Goal: Task Accomplishment & Management: Manage account settings

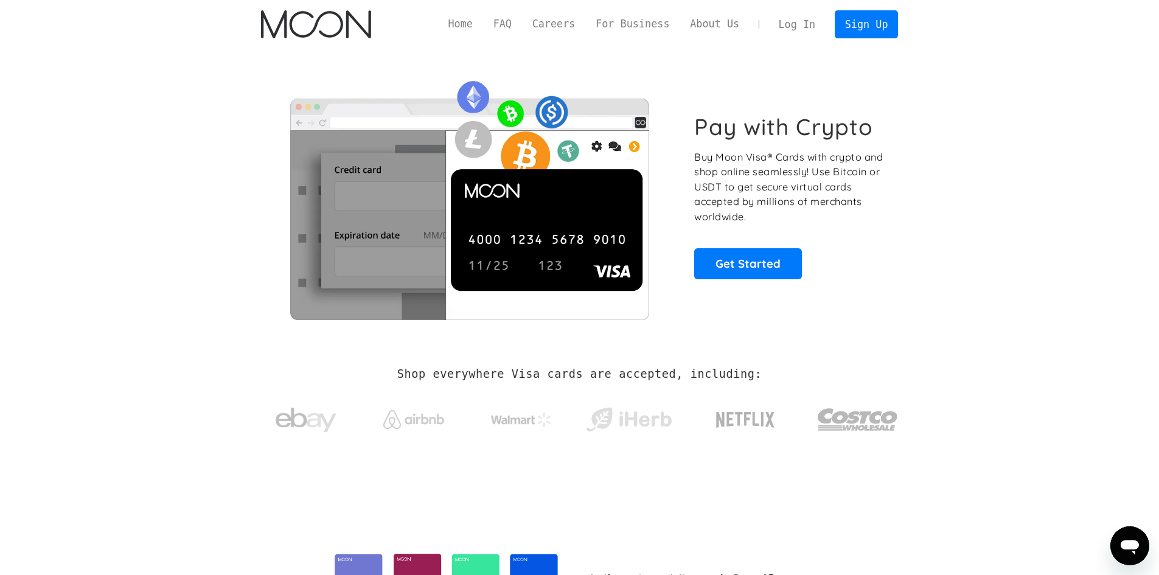
click at [800, 29] on link "Log In" at bounding box center [797, 24] width 57 height 27
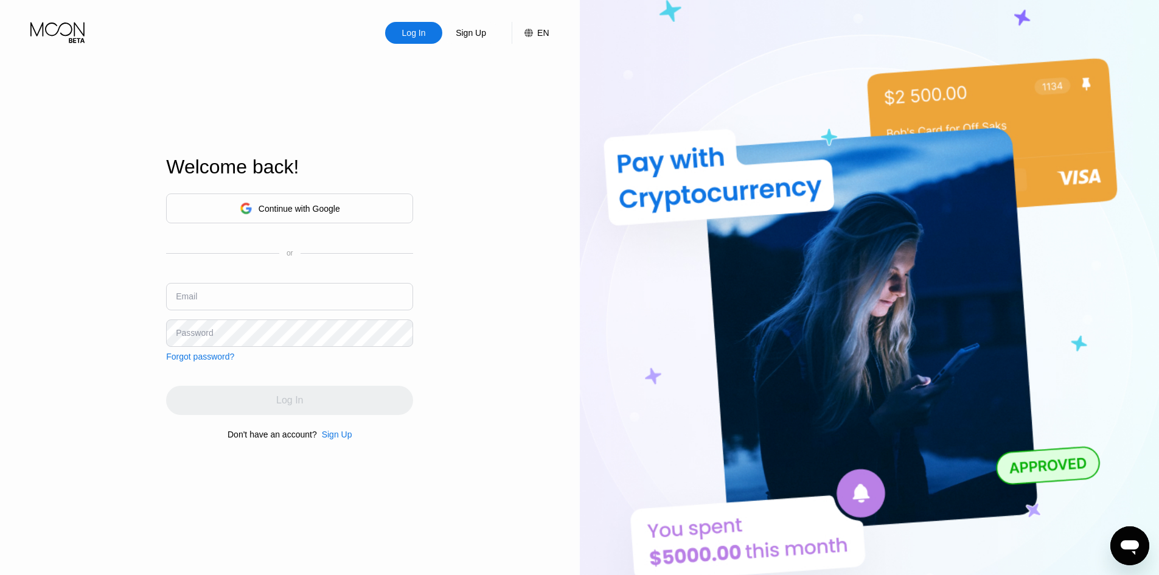
click at [285, 297] on input "text" at bounding box center [289, 296] width 247 height 27
click at [289, 295] on input "text" at bounding box center [289, 296] width 247 height 27
paste input "[EMAIL_ADDRESS][DOMAIN_NAME]"
type input "[EMAIL_ADDRESS][DOMAIN_NAME]"
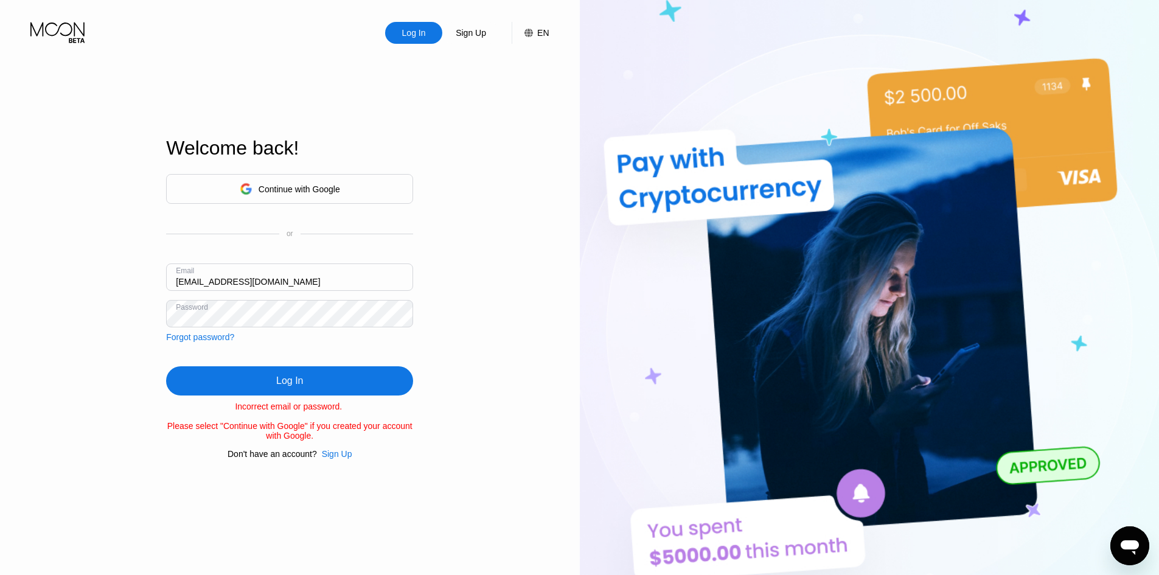
click at [127, 337] on div "Log In Sign Up EN Language Select an item Save Welcome back! Continue with Goog…" at bounding box center [290, 316] width 580 height 633
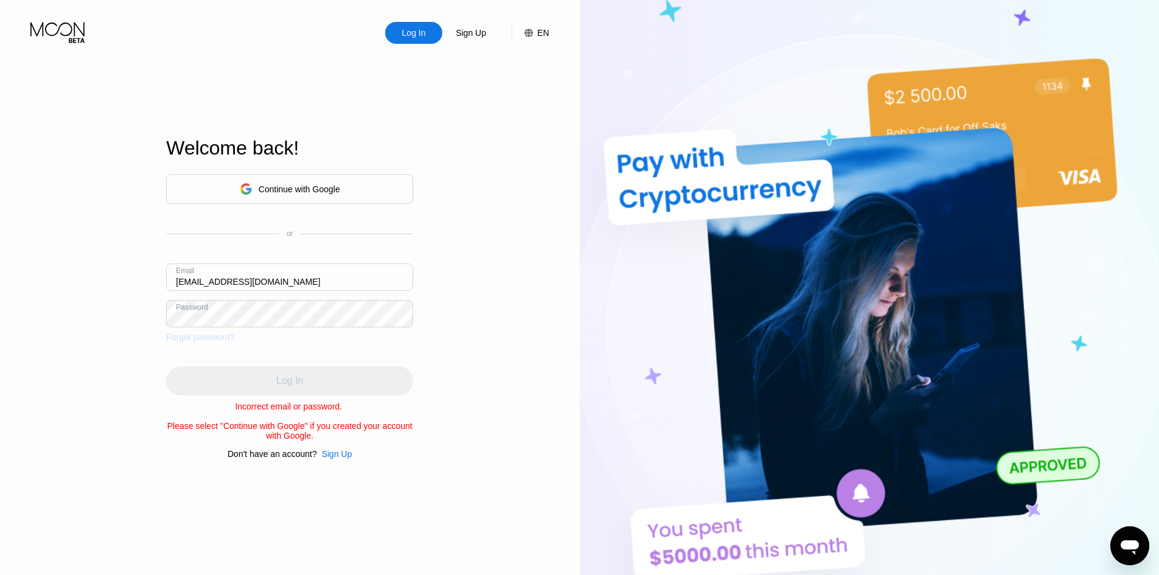
click at [222, 335] on div "Forgot password?" at bounding box center [200, 337] width 68 height 10
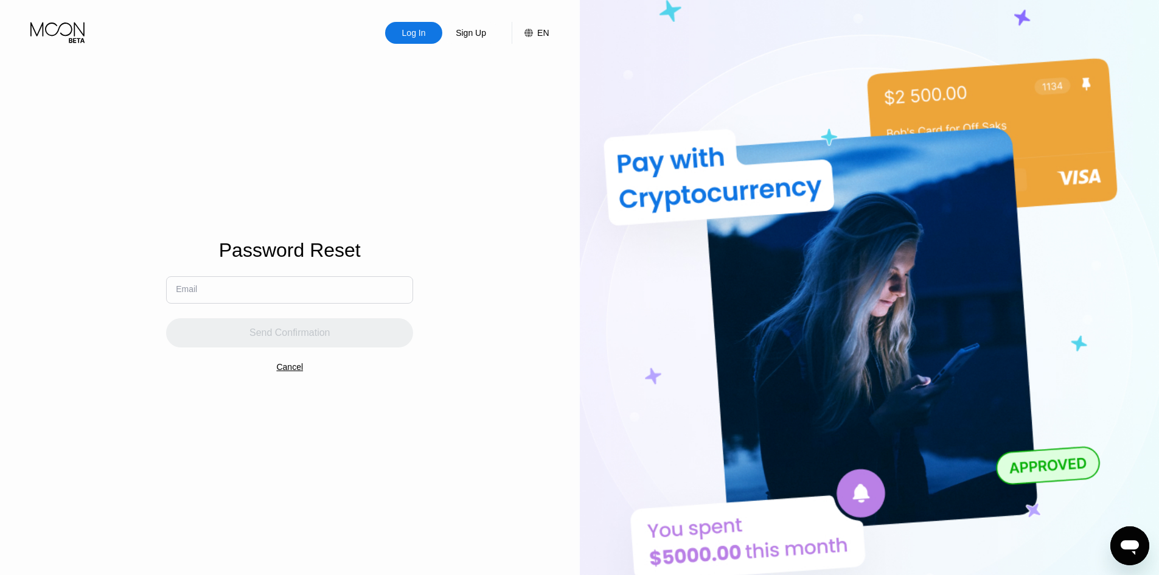
click at [260, 286] on input "text" at bounding box center [289, 289] width 247 height 27
click at [260, 287] on input "text" at bounding box center [289, 289] width 247 height 27
paste input "[EMAIL_ADDRESS][DOMAIN_NAME]"
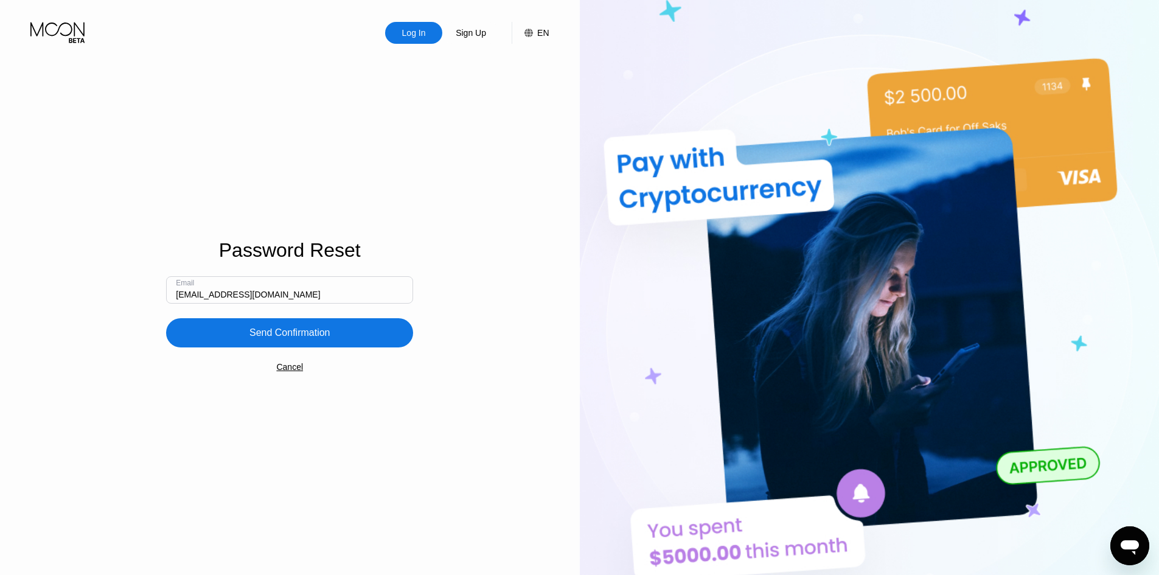
type input "[EMAIL_ADDRESS][DOMAIN_NAME]"
click at [318, 354] on div "Password Reset Email [EMAIL_ADDRESS][DOMAIN_NAME] Send Confirmation Cancel" at bounding box center [289, 298] width 247 height 118
click at [321, 344] on div "Send Confirmation" at bounding box center [289, 332] width 247 height 29
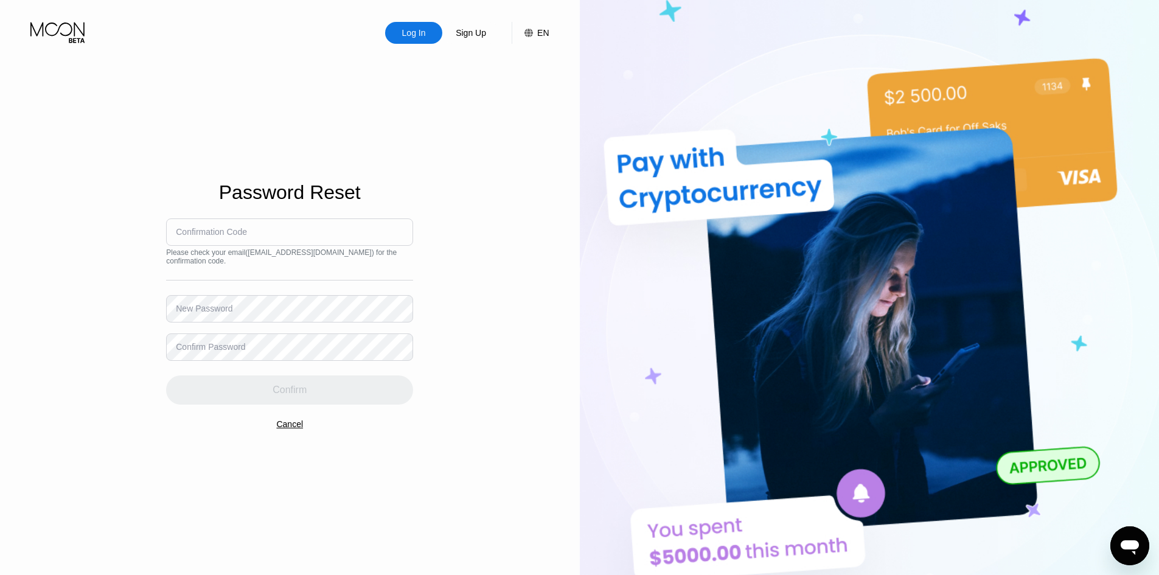
click at [203, 237] on input at bounding box center [289, 231] width 247 height 27
drag, startPoint x: 209, startPoint y: 248, endPoint x: 197, endPoint y: 220, distance: 30.5
click at [197, 220] on input at bounding box center [289, 231] width 247 height 27
click at [236, 236] on div "Confirmation Code" at bounding box center [211, 232] width 71 height 10
drag, startPoint x: 236, startPoint y: 236, endPoint x: 214, endPoint y: 222, distance: 26.3
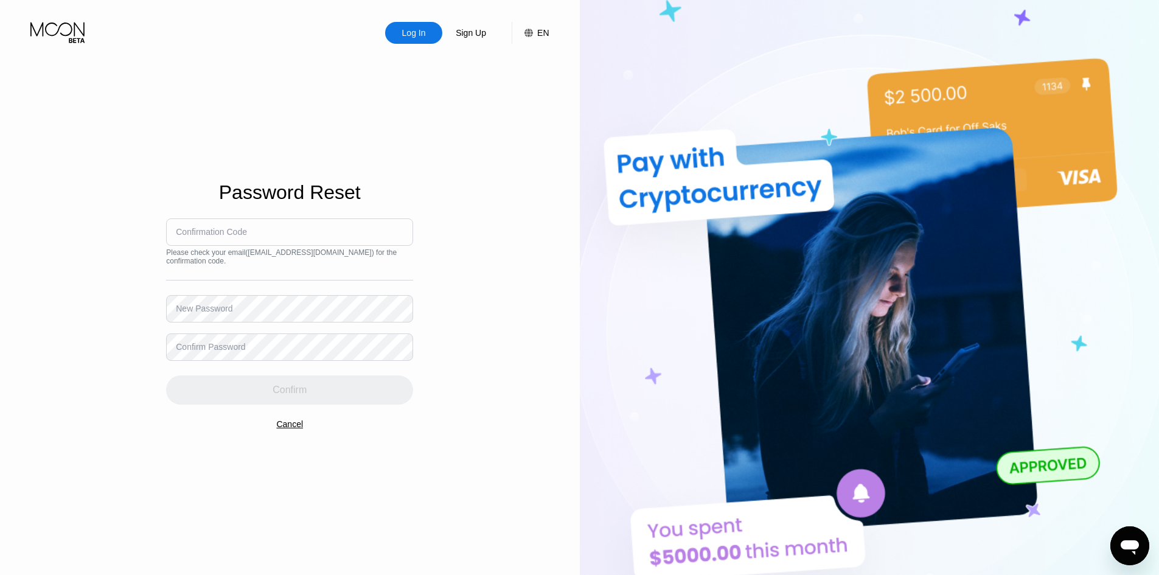
click at [214, 222] on input at bounding box center [289, 231] width 247 height 27
drag, startPoint x: 215, startPoint y: 222, endPoint x: 191, endPoint y: 231, distance: 25.4
click at [187, 231] on div "Confirmation Code" at bounding box center [211, 232] width 71 height 10
click at [228, 234] on div "Confirmation Code" at bounding box center [211, 232] width 71 height 10
click at [231, 227] on div "Confirmation Code" at bounding box center [211, 232] width 71 height 10
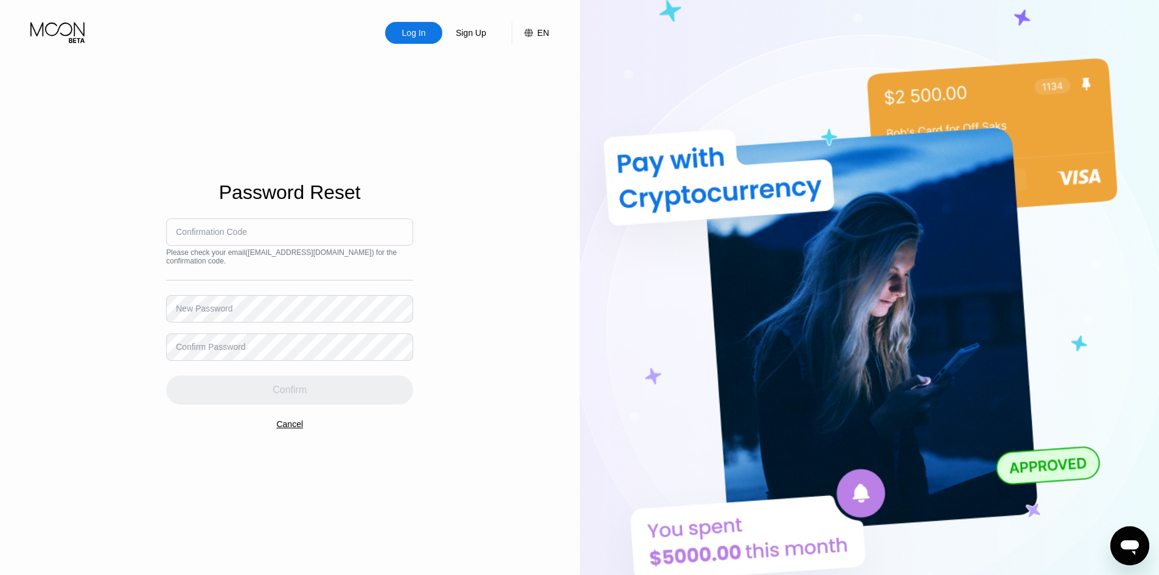
click at [221, 248] on div "Please check your email ( [EMAIL_ADDRESS][DOMAIN_NAME] ) for the confirmation c…" at bounding box center [289, 256] width 247 height 17
click at [225, 237] on input at bounding box center [289, 231] width 247 height 27
paste input "689923"
type input "689923"
click at [212, 305] on div "New Password" at bounding box center [200, 302] width 49 height 9
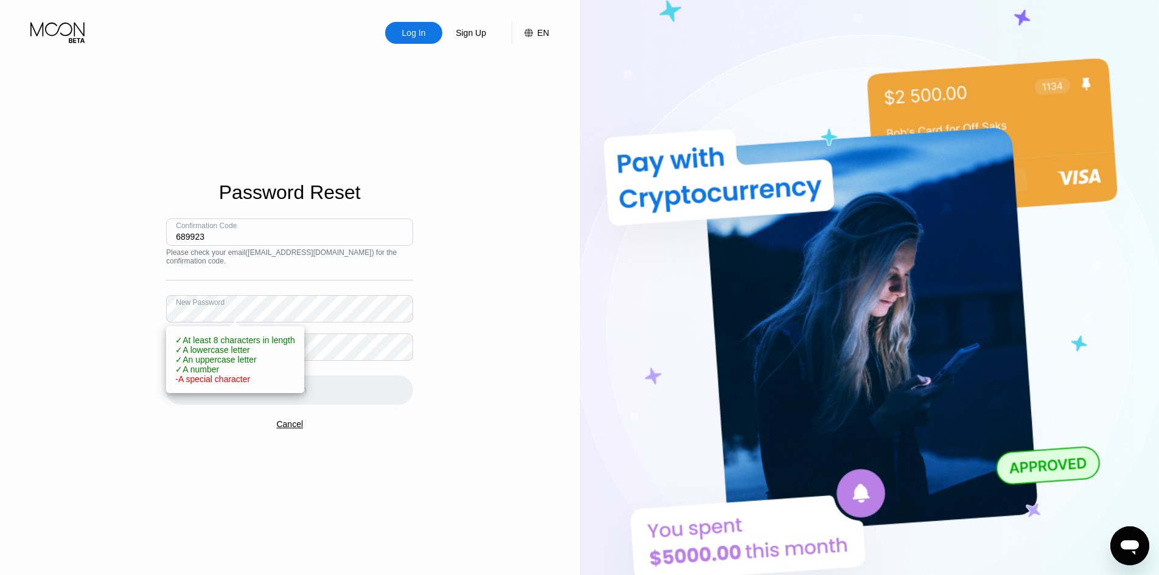
click at [141, 304] on div "Log In Sign Up EN Language Select an item Save Password Reset Confirmation Code…" at bounding box center [290, 316] width 580 height 633
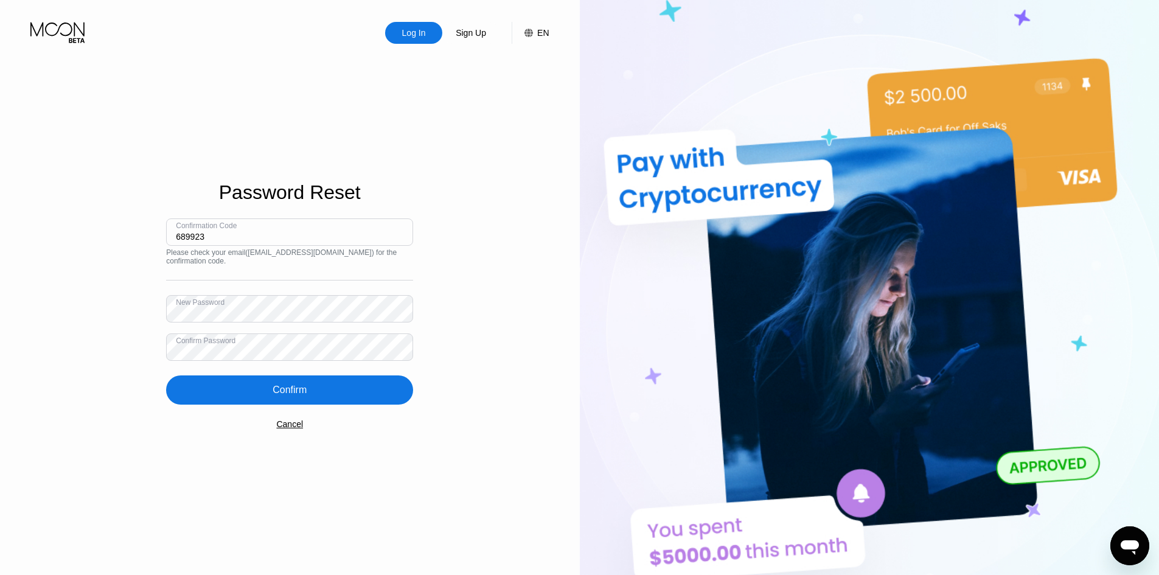
click at [281, 400] on div "Confirm" at bounding box center [289, 389] width 247 height 29
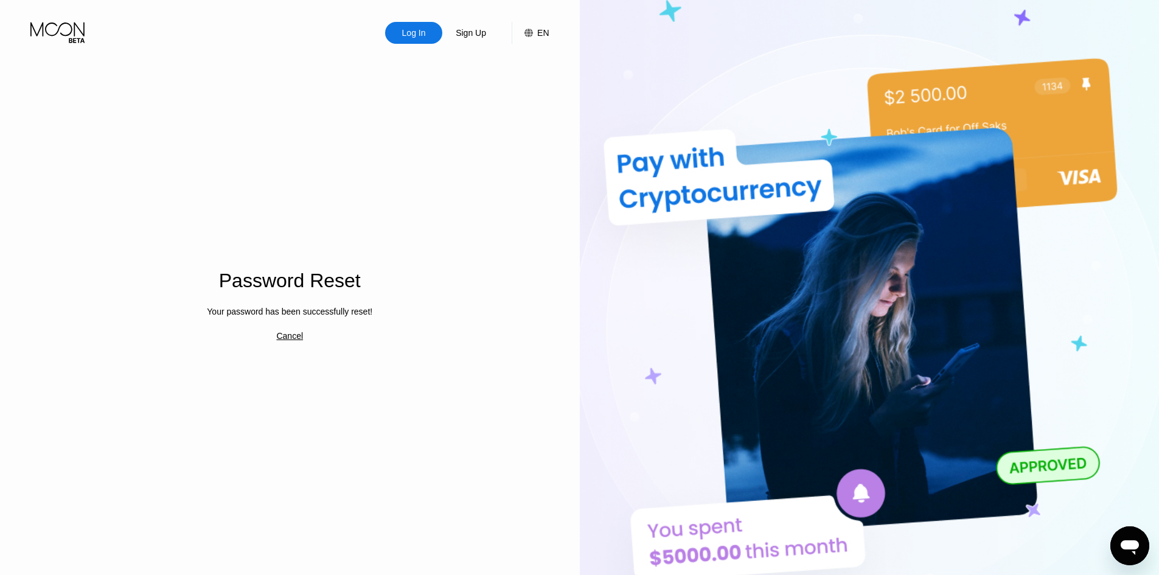
click at [407, 19] on div "Log In Sign Up EN Language Select an item Save" at bounding box center [290, 22] width 580 height 44
click at [403, 39] on div "Log In" at bounding box center [414, 33] width 26 height 12
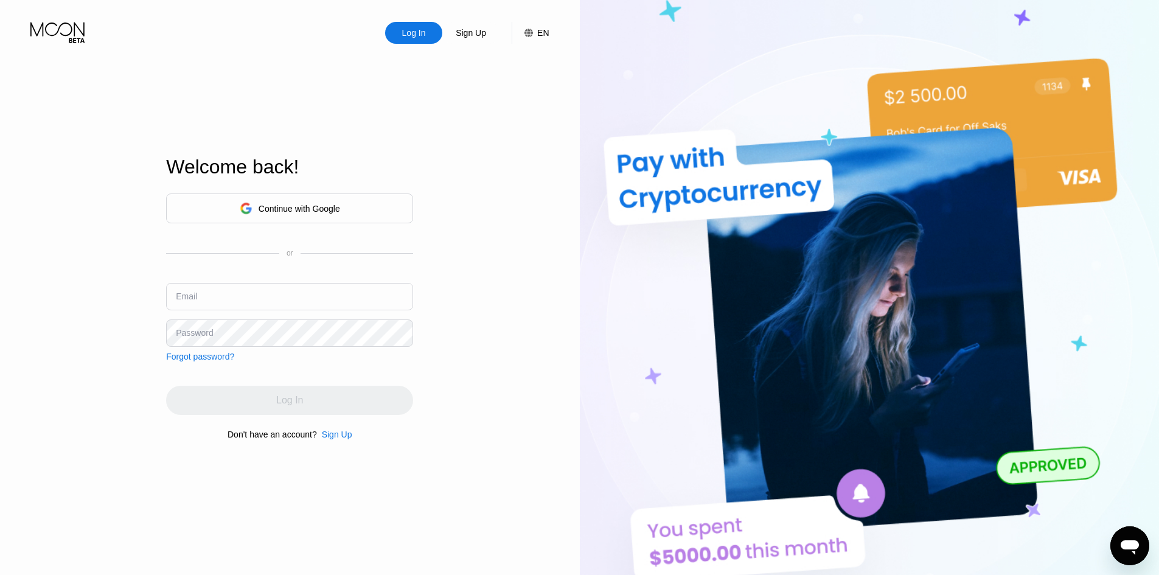
click at [225, 306] on input "text" at bounding box center [289, 296] width 247 height 27
click at [246, 354] on div "Continue with Google or Email Password Forgot password?" at bounding box center [289, 278] width 247 height 168
paste input "[EMAIL_ADDRESS][DOMAIN_NAME]"
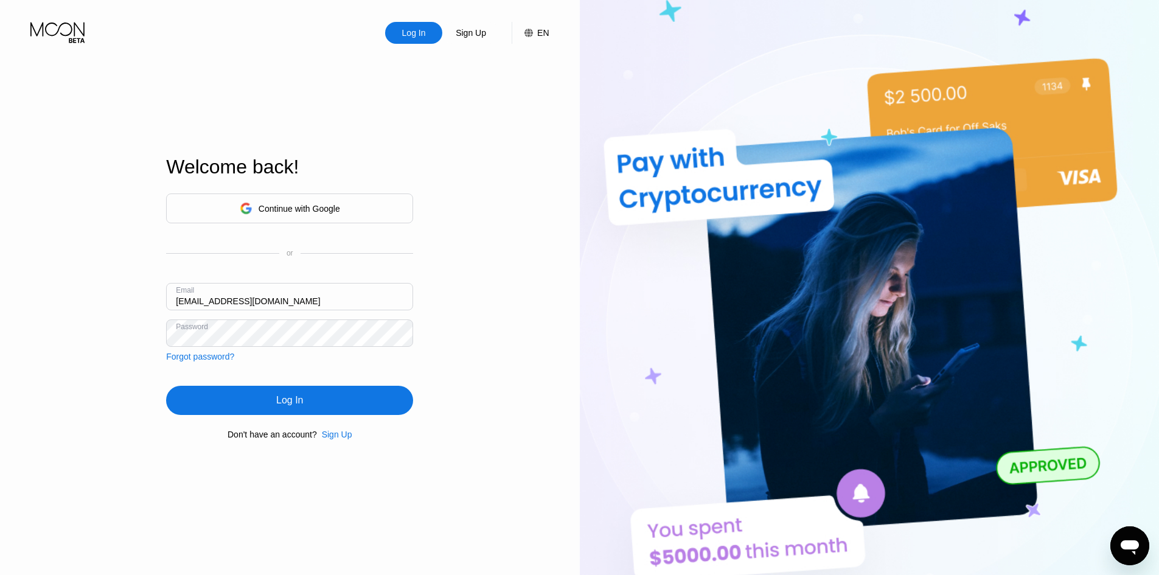
type input "[EMAIL_ADDRESS][DOMAIN_NAME]"
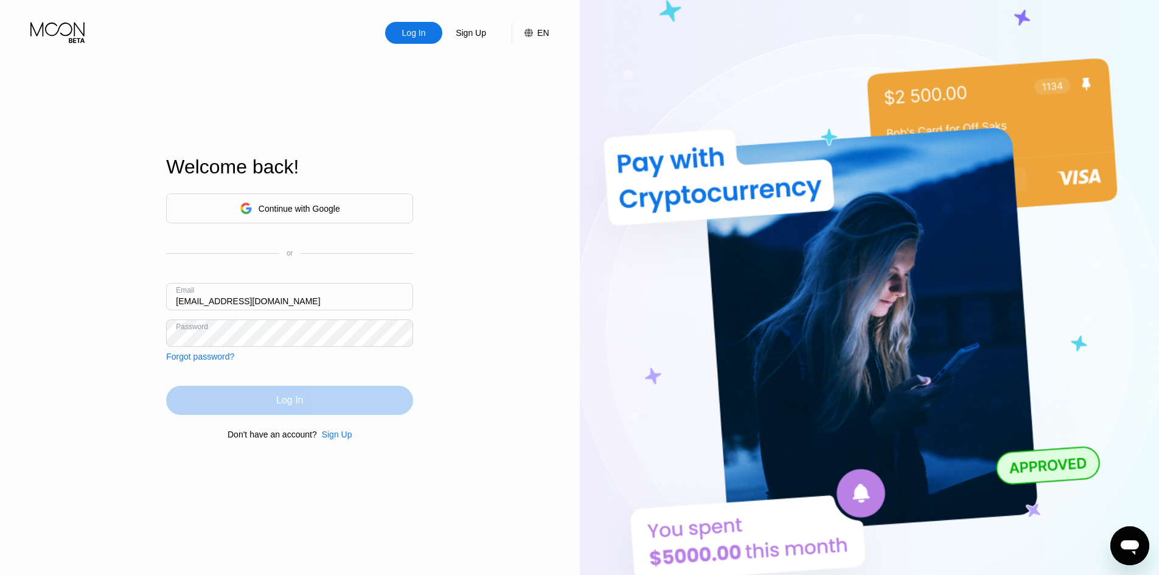
click at [267, 401] on div "Log In" at bounding box center [289, 400] width 247 height 29
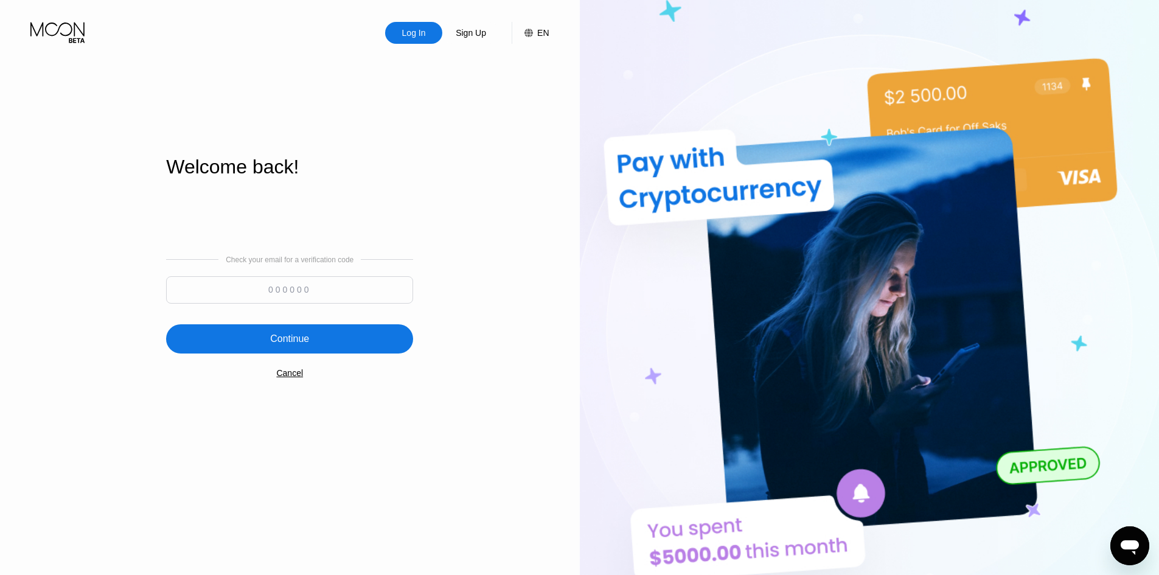
click at [277, 295] on input at bounding box center [289, 289] width 247 height 27
paste input "969594"
type input "969594"
click at [310, 348] on div "Continue" at bounding box center [289, 338] width 247 height 29
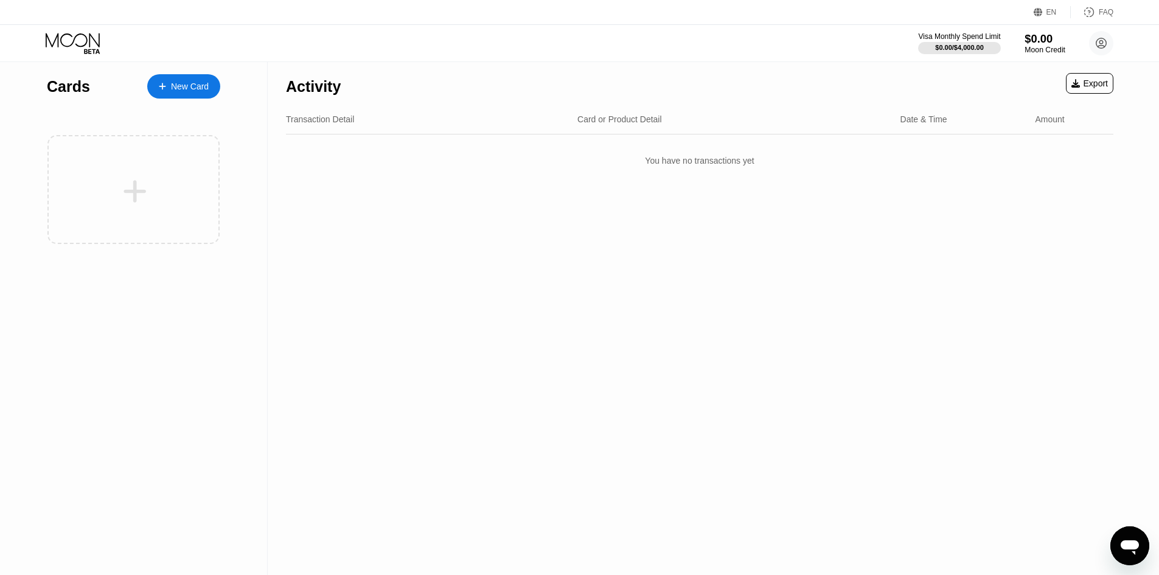
click at [1048, 38] on div "$0.00" at bounding box center [1045, 38] width 41 height 13
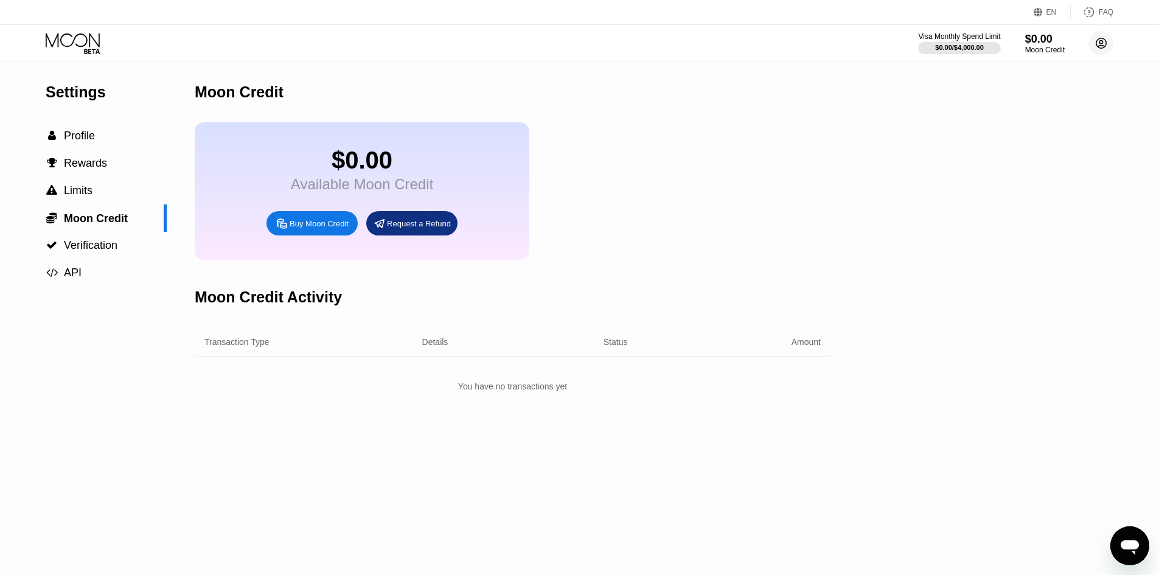
click at [1105, 40] on circle at bounding box center [1101, 43] width 24 height 24
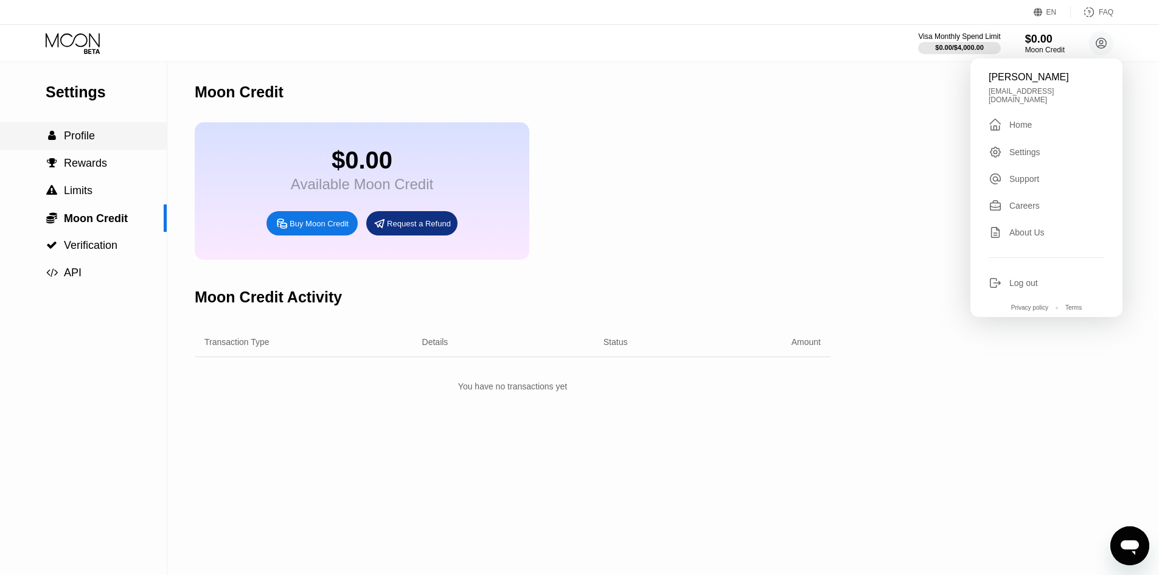
click at [73, 142] on span "Profile" at bounding box center [79, 136] width 31 height 12
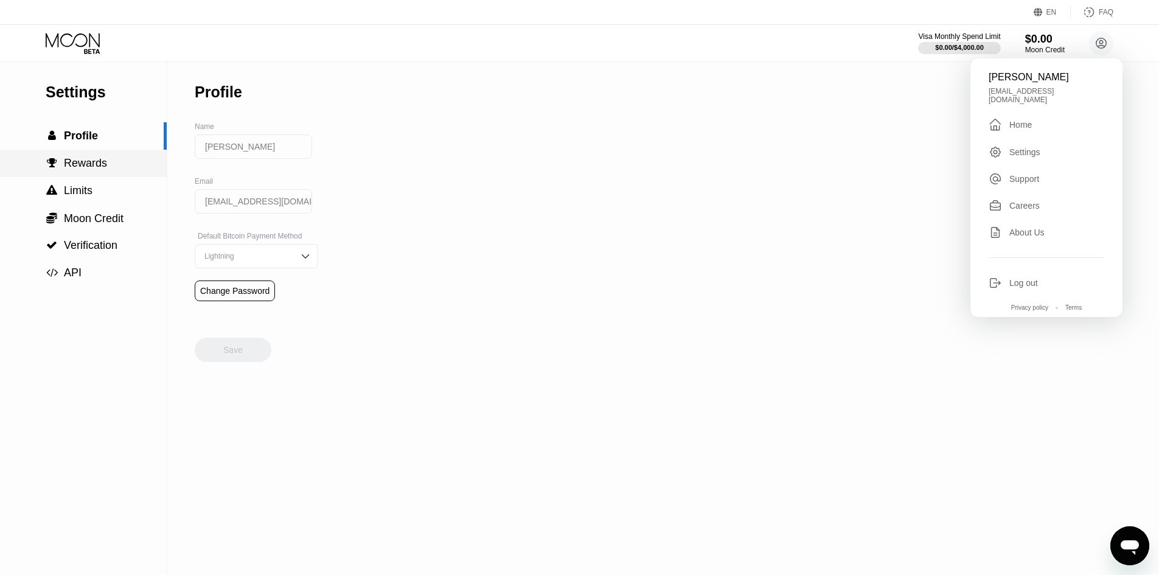
click at [85, 169] on span "Rewards" at bounding box center [85, 163] width 43 height 12
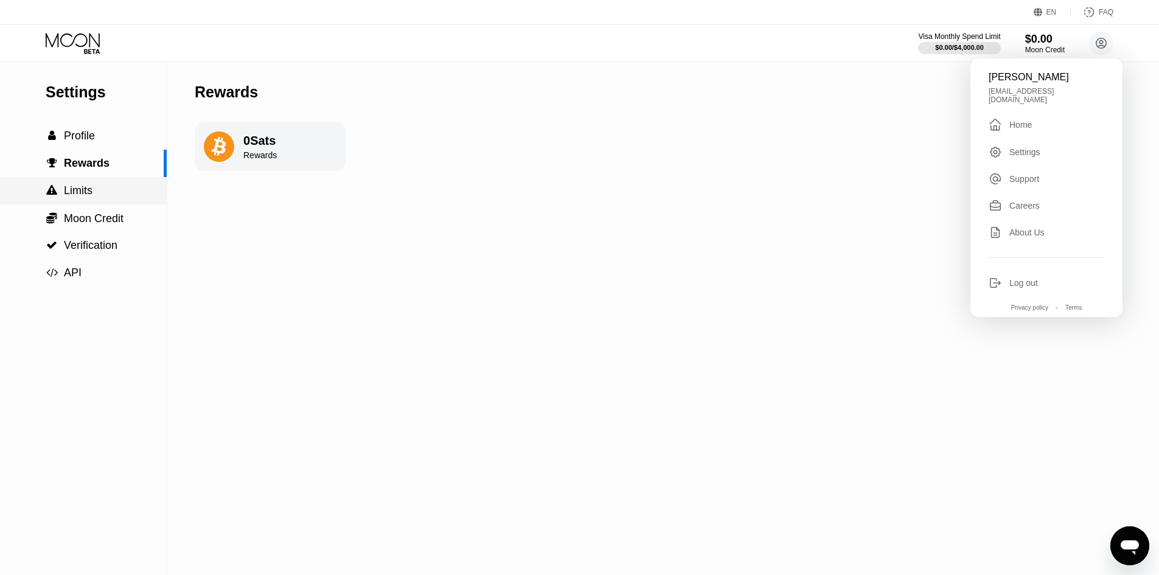
click at [88, 195] on span "Limits" at bounding box center [78, 190] width 29 height 12
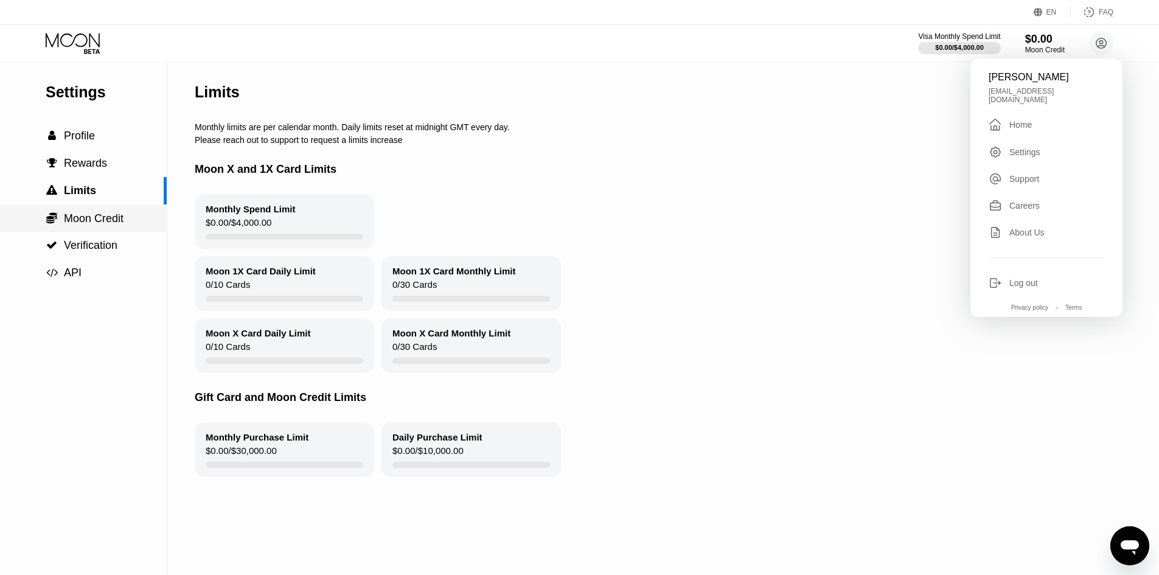
click at [83, 224] on span "Moon Credit" at bounding box center [94, 218] width 60 height 12
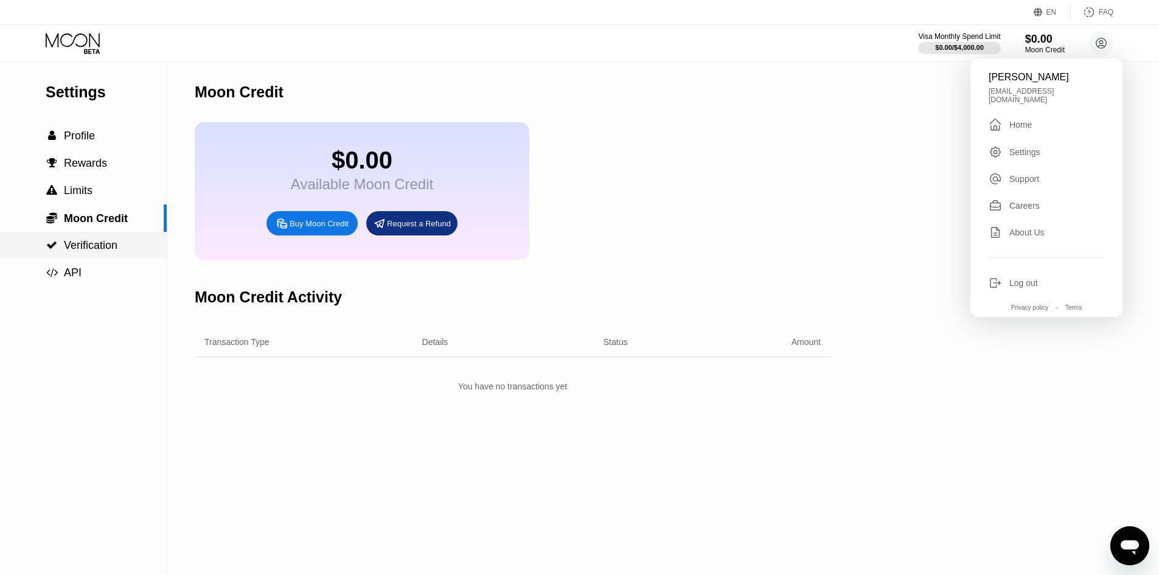
click at [82, 240] on div " Verification" at bounding box center [83, 245] width 167 height 27
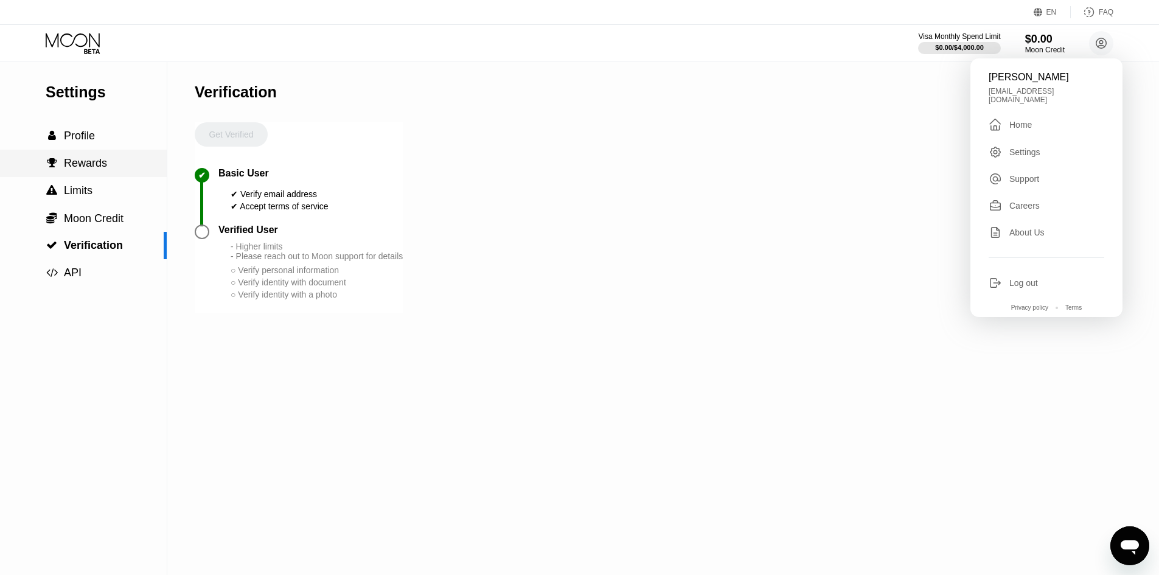
click at [72, 157] on div " Rewards" at bounding box center [83, 163] width 167 height 27
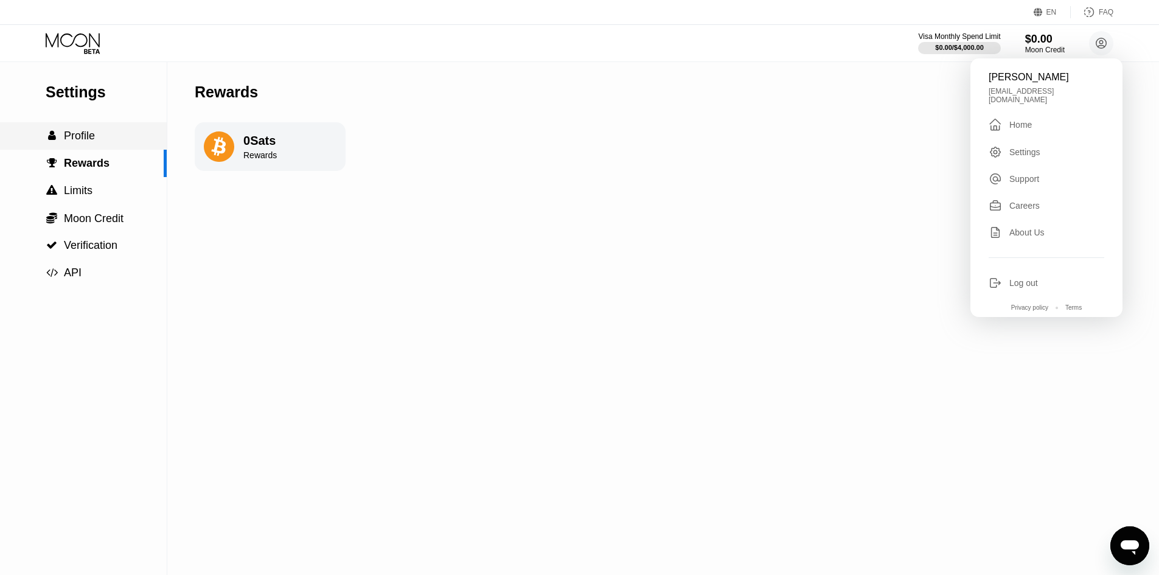
click at [80, 141] on span "Profile" at bounding box center [79, 136] width 31 height 12
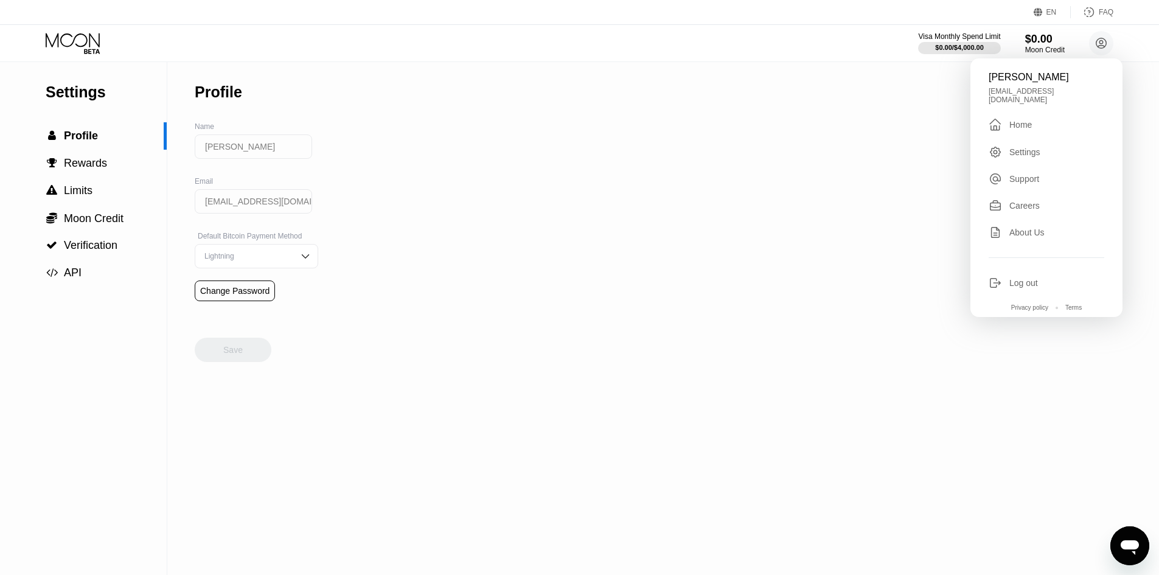
click at [82, 93] on div "Settings" at bounding box center [106, 92] width 121 height 18
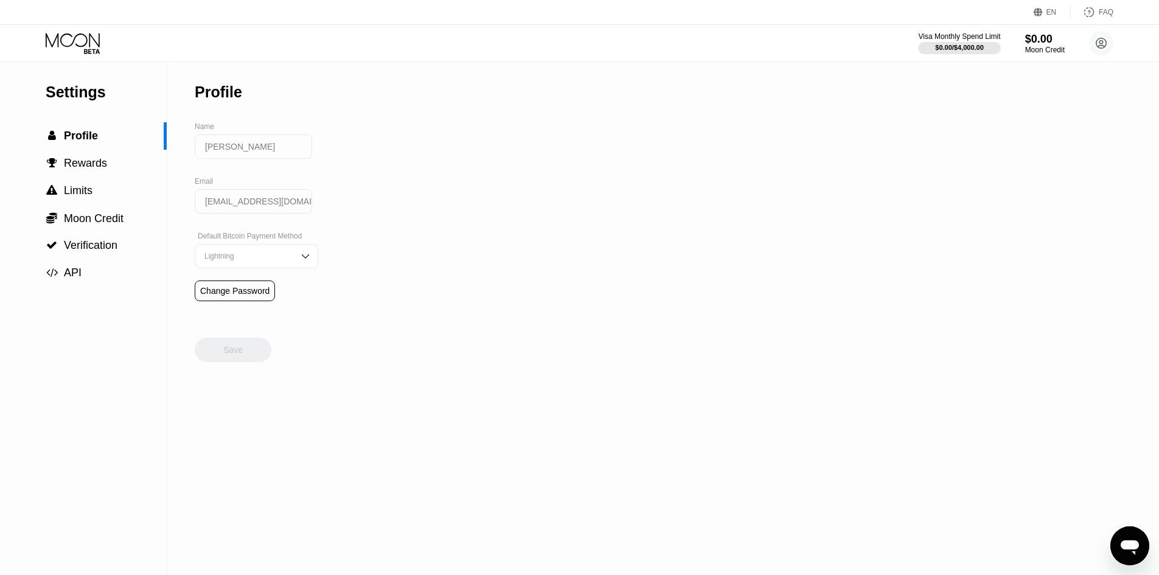
click at [86, 27] on div "Visa Monthly Spend Limit $0.00 / $4,000.00 $0.00 Moon Credit [PERSON_NAME] [EMA…" at bounding box center [579, 43] width 1159 height 37
click at [82, 44] on icon at bounding box center [74, 43] width 57 height 21
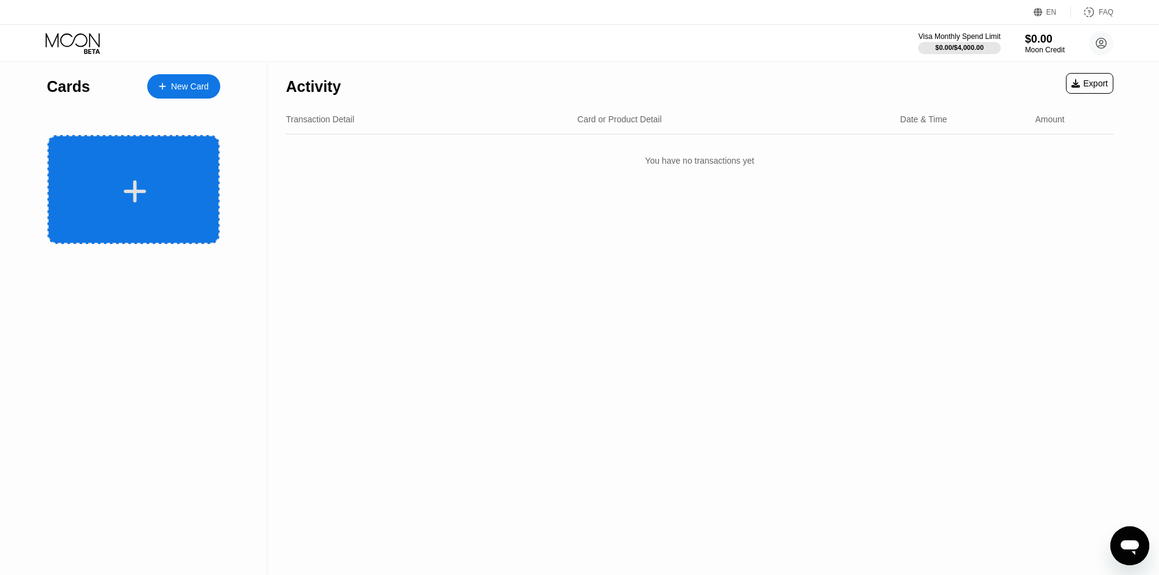
click at [155, 160] on div at bounding box center [133, 189] width 172 height 109
